Goal: Information Seeking & Learning: Learn about a topic

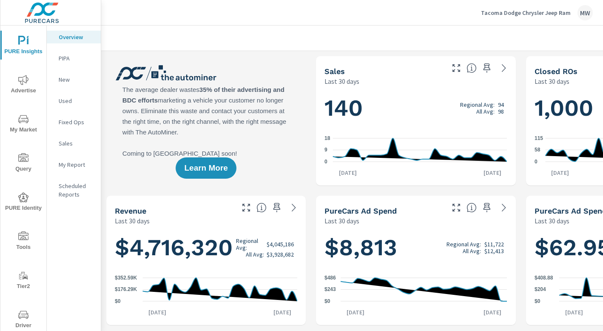
scroll to position [0, 0]
click at [24, 120] on icon "nav menu" at bounding box center [23, 120] width 4 height 0
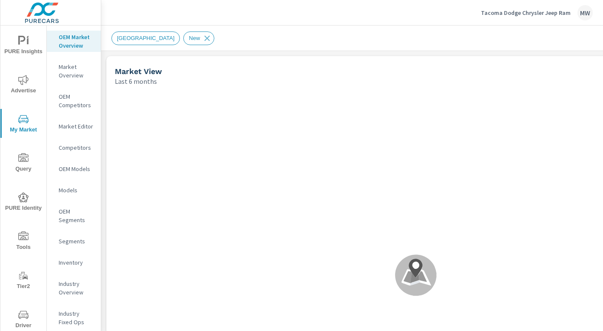
scroll to position [0, 0]
click at [70, 146] on p "Competitors" at bounding box center [76, 147] width 35 height 9
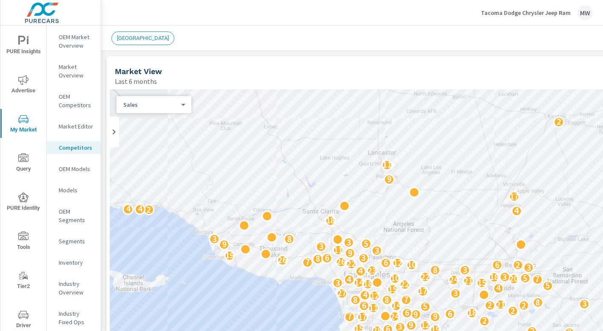
click at [63, 103] on p "OEM Competitors" at bounding box center [76, 100] width 35 height 17
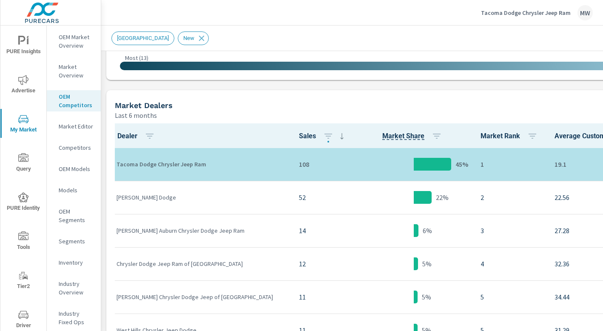
scroll to position [380, 0]
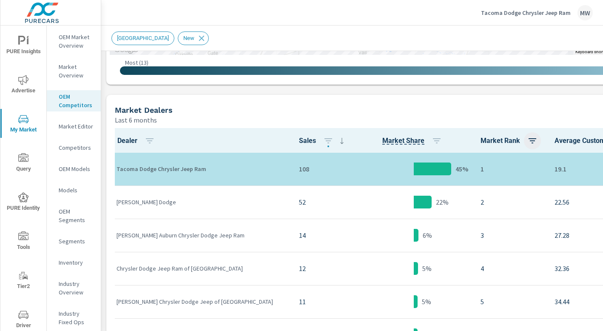
click at [529, 140] on icon "button" at bounding box center [533, 140] width 8 height 5
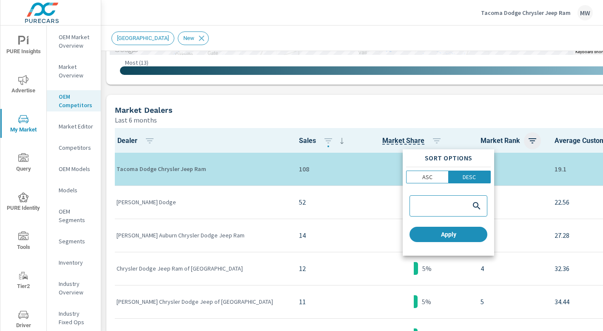
click at [485, 140] on div at bounding box center [301, 165] width 603 height 331
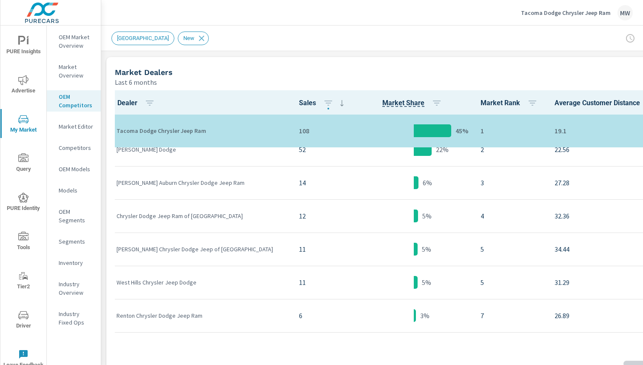
scroll to position [0, 0]
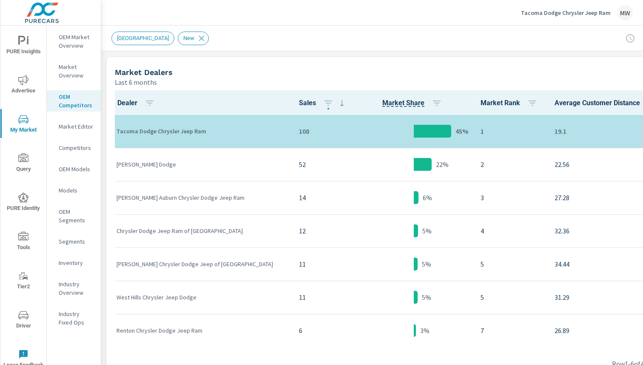
click at [83, 147] on p "Competitors" at bounding box center [76, 147] width 35 height 9
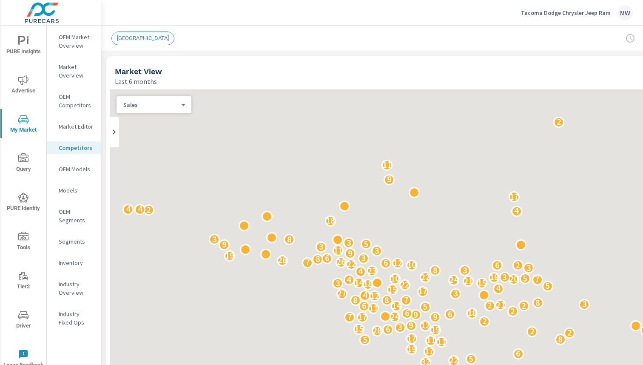
scroll to position [0, 0]
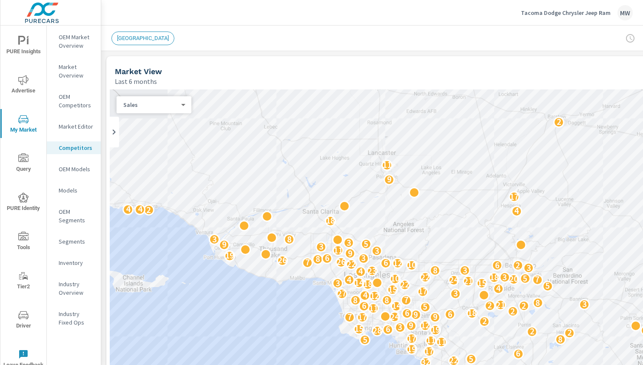
click at [69, 97] on p "OEM Competitors" at bounding box center [76, 100] width 35 height 17
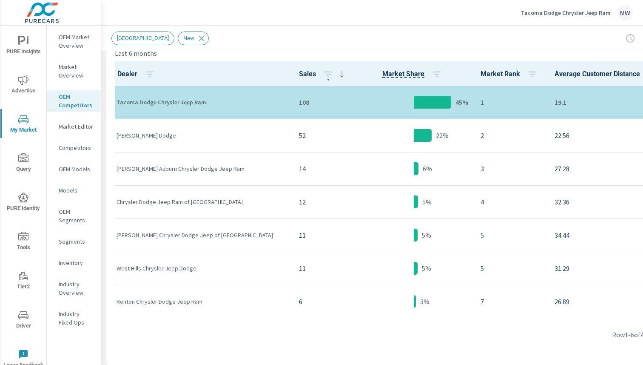
scroll to position [452, 0]
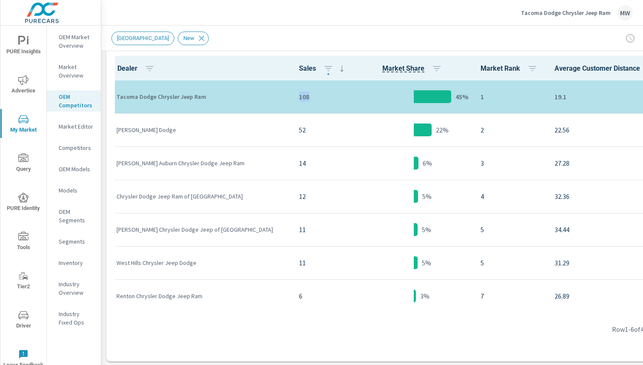
drag, startPoint x: 246, startPoint y: 95, endPoint x: 268, endPoint y: 95, distance: 22.1
click at [292, 95] on td "108" at bounding box center [323, 96] width 62 height 33
click at [299, 95] on p "108" at bounding box center [323, 96] width 48 height 10
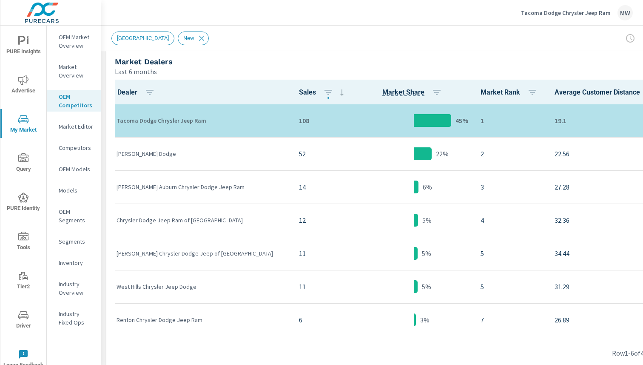
scroll to position [431, 0]
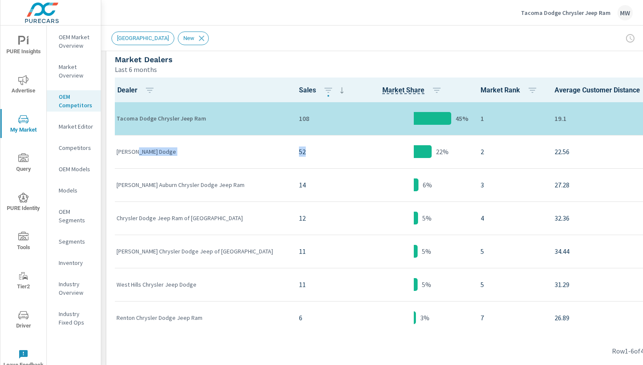
drag, startPoint x: 134, startPoint y: 152, endPoint x: 261, endPoint y: 155, distance: 126.4
click at [261, 155] on tr "[PERSON_NAME] Dodge 52 22% 2 22.56 9.02" at bounding box center [437, 151] width 655 height 33
click at [299, 155] on p "52" at bounding box center [323, 151] width 48 height 10
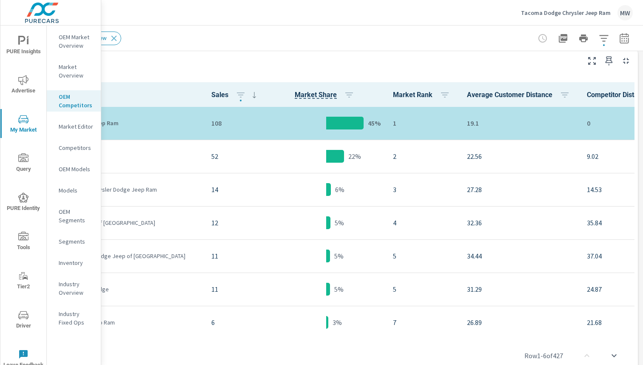
scroll to position [426, 0]
